Goal: Find contact information: Find contact information

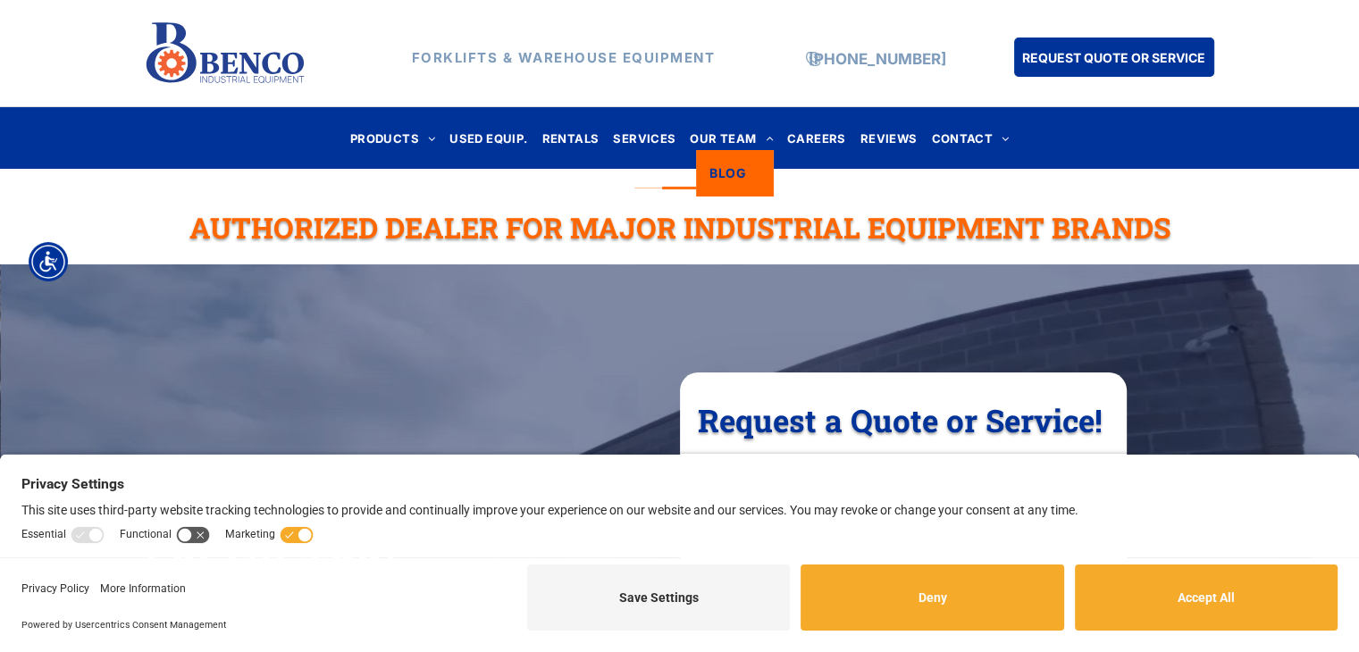
drag, startPoint x: 738, startPoint y: 140, endPoint x: 738, endPoint y: 162, distance: 21.4
click at [738, 140] on span "OUR TEAM" at bounding box center [731, 138] width 83 height 24
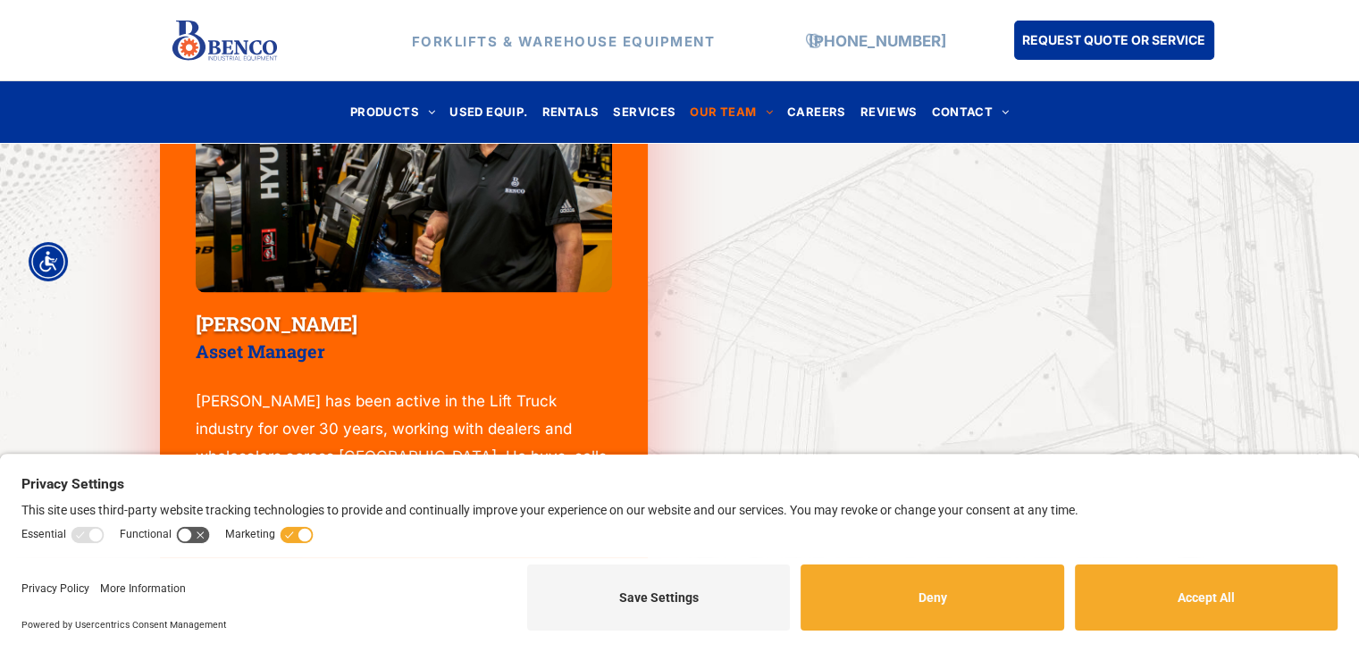
scroll to position [2747, 0]
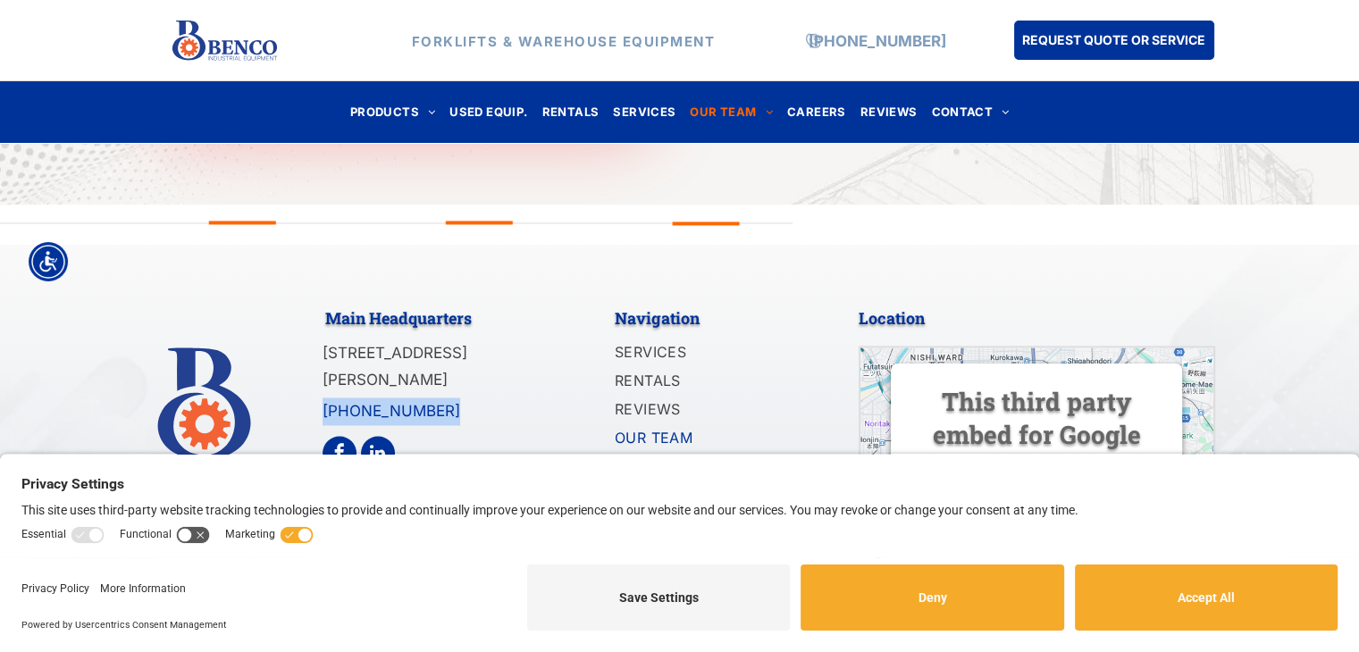
drag, startPoint x: 453, startPoint y: 412, endPoint x: 323, endPoint y: 414, distance: 130.5
click at [323, 414] on p "[PHONE_NUMBER]" at bounding box center [434, 412] width 222 height 28
